Goal: Task Accomplishment & Management: Use online tool/utility

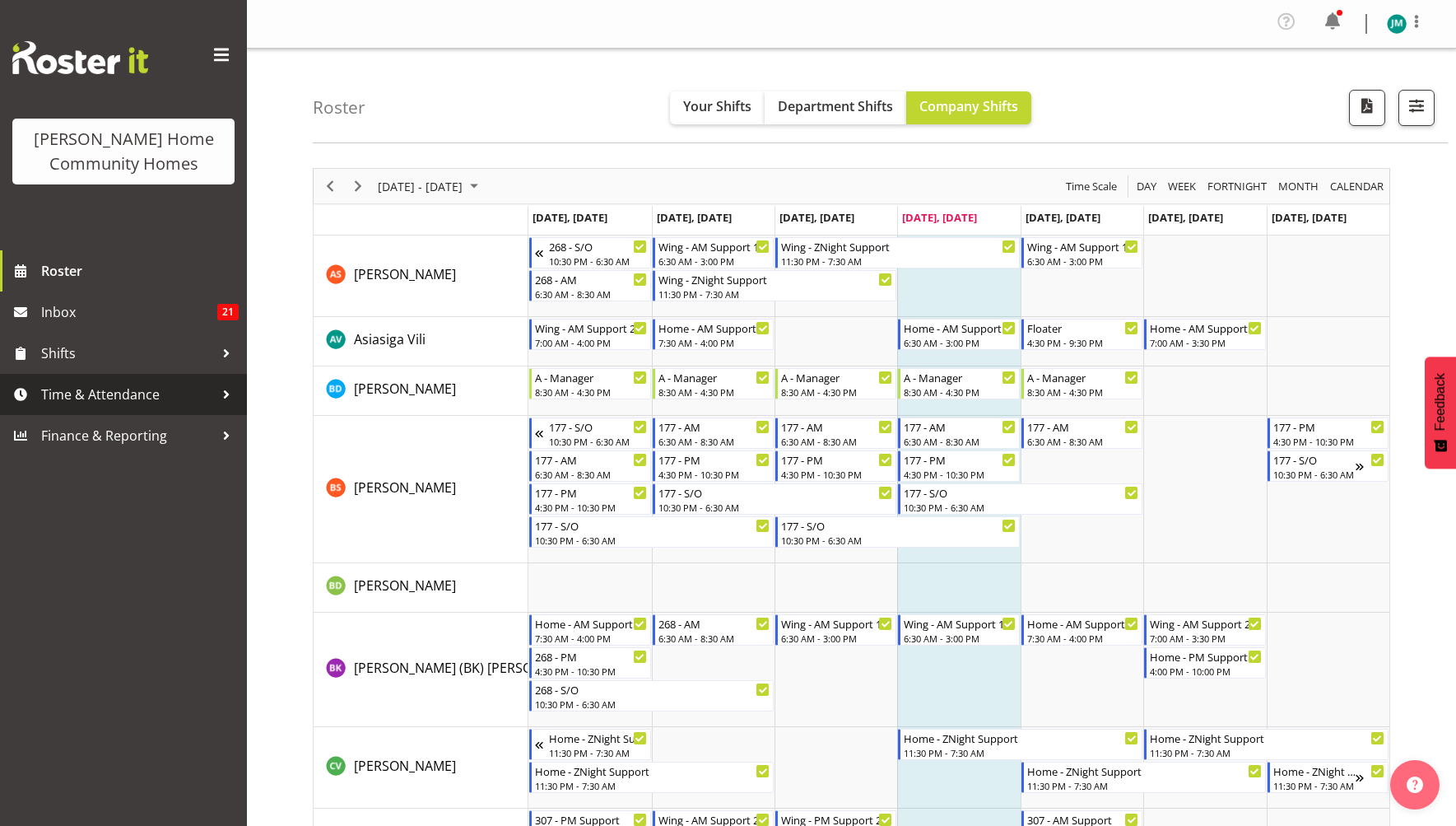
click at [93, 394] on span "Time & Attendance" at bounding box center [127, 394] width 173 height 25
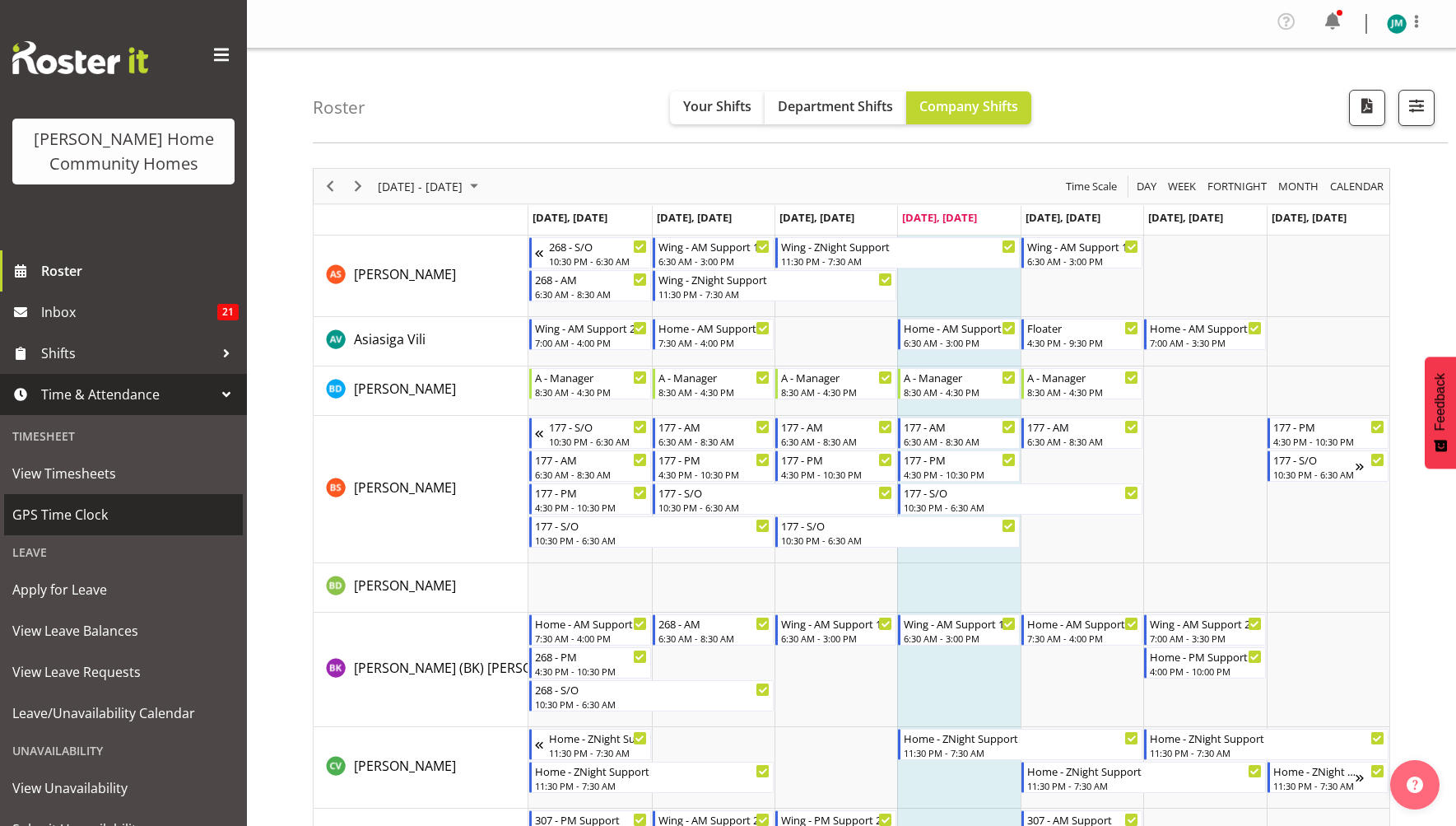
click at [95, 522] on span "GPS Time Clock" at bounding box center [123, 514] width 223 height 25
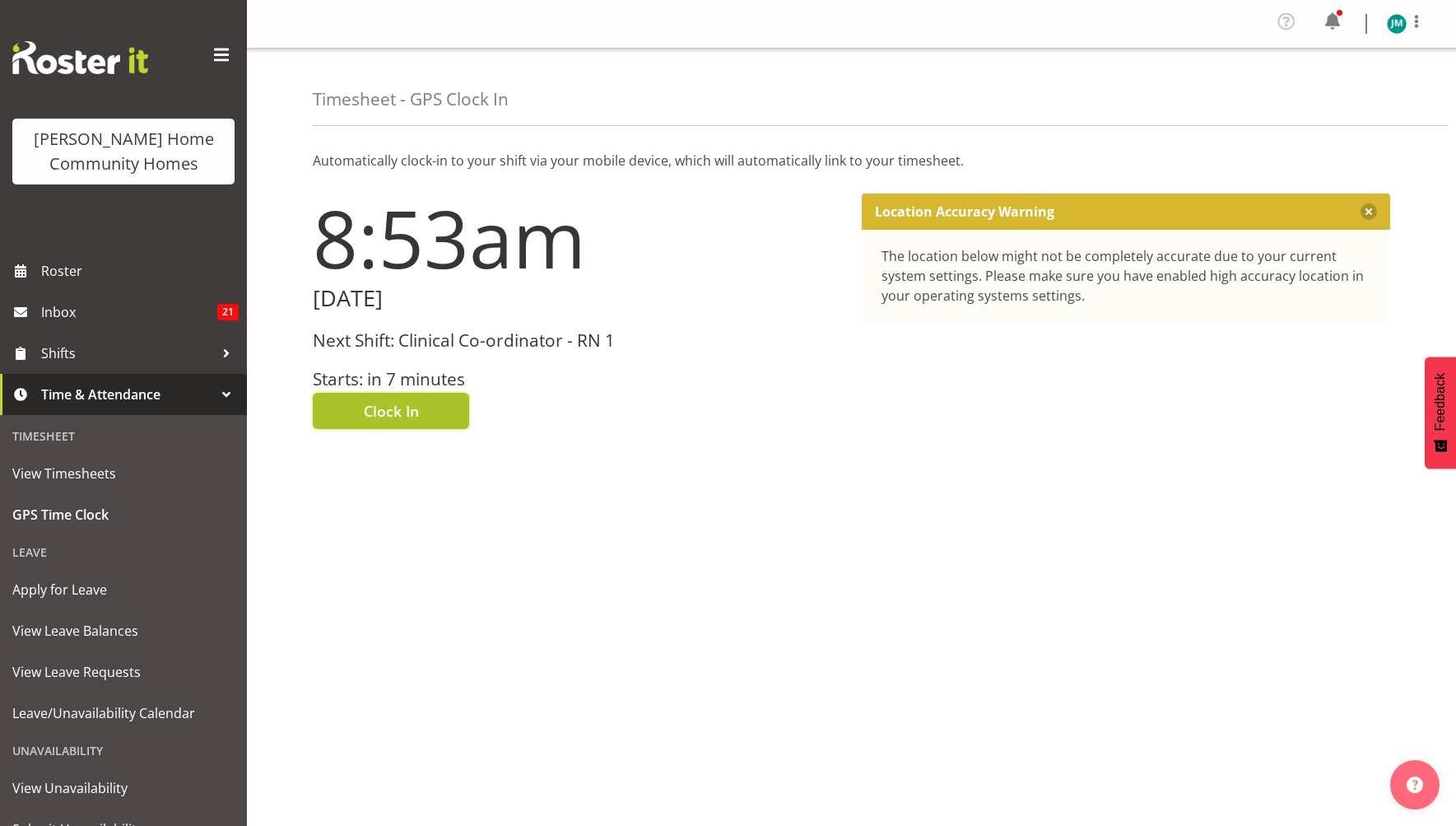
click at [367, 409] on span "Clock In" at bounding box center [391, 411] width 55 height 21
